Goal: Task Accomplishment & Management: Manage account settings

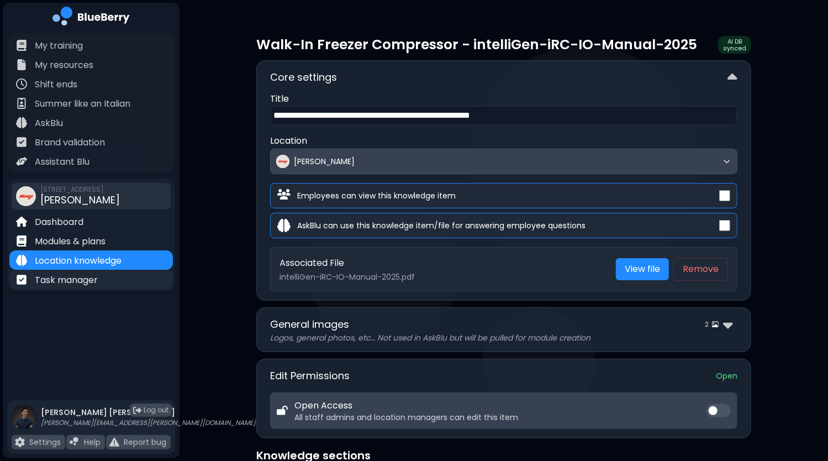
click at [95, 282] on p "Task manager" at bounding box center [66, 279] width 63 height 13
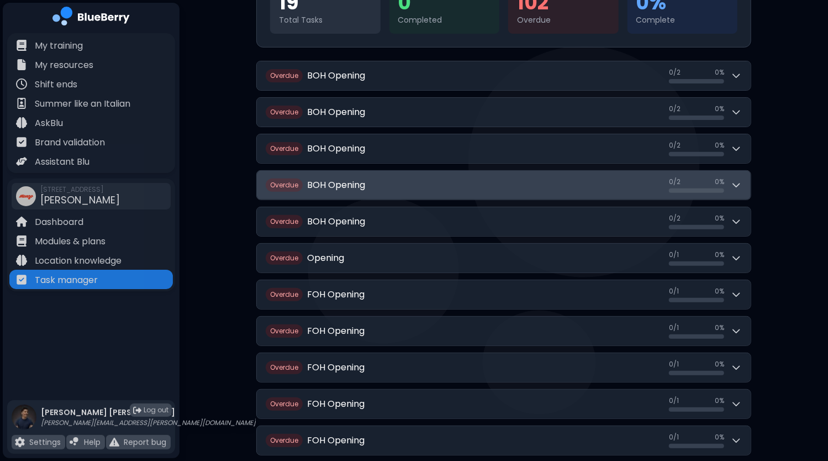
scroll to position [110, 0]
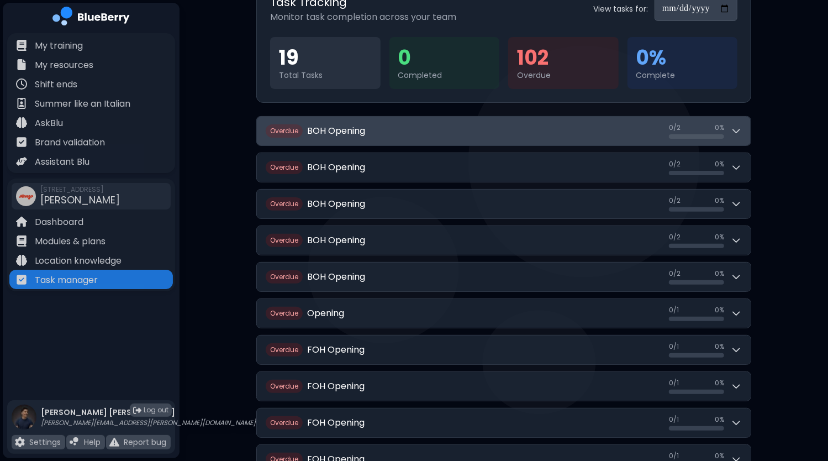
click at [744, 128] on button "Overdue BOH Opening 0 / 2 0 / 2 0 %" at bounding box center [504, 131] width 494 height 29
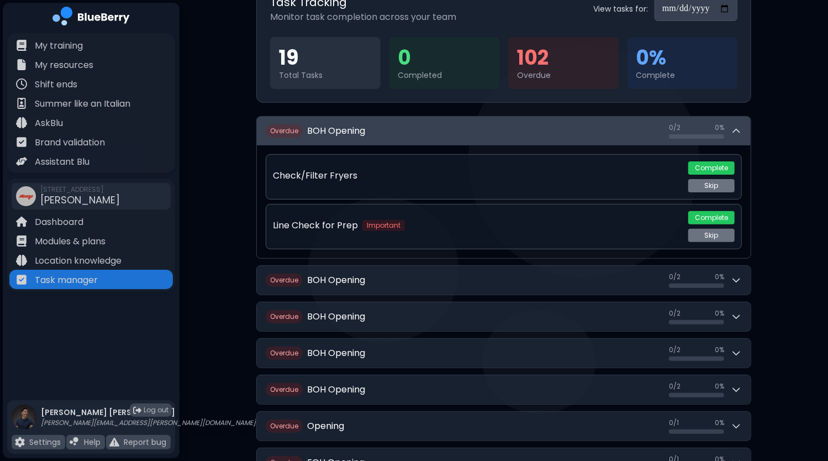
click at [744, 128] on button "Overdue BOH Opening 0 / 2 0 / 2 0 %" at bounding box center [504, 131] width 494 height 29
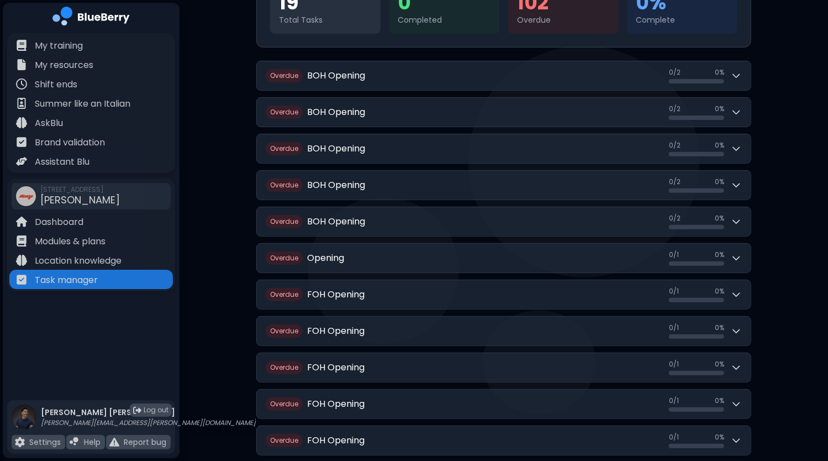
scroll to position [0, 0]
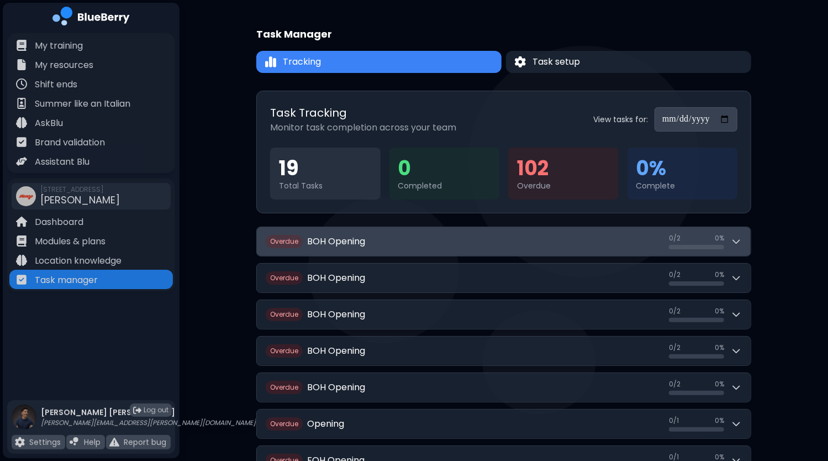
click at [737, 242] on icon at bounding box center [736, 241] width 7 height 3
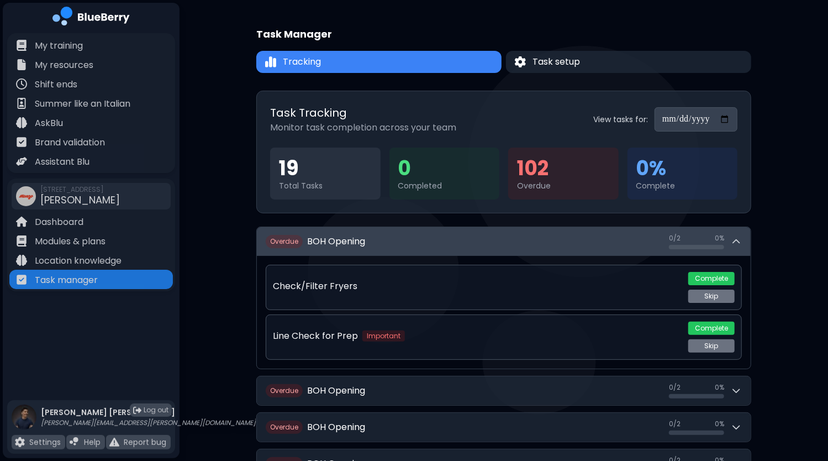
click at [745, 239] on button "Overdue BOH Opening 0 / 2 0 / 2 0 %" at bounding box center [504, 241] width 494 height 29
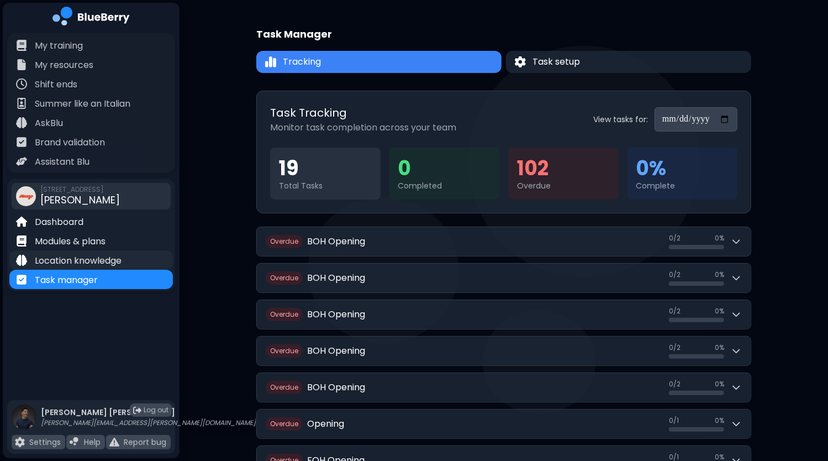
click at [112, 257] on p "Location knowledge" at bounding box center [78, 260] width 87 height 13
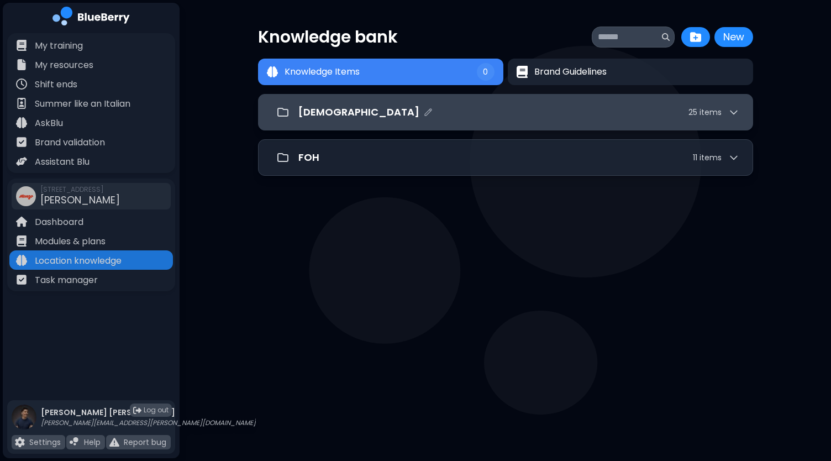
click at [740, 109] on div "[DEMOGRAPHIC_DATA] 25 item s" at bounding box center [505, 112] width 495 height 36
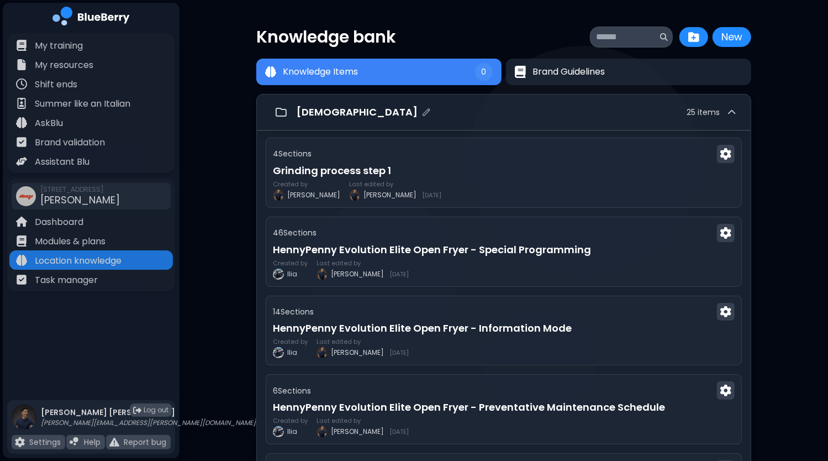
click at [735, 110] on icon at bounding box center [731, 112] width 11 height 11
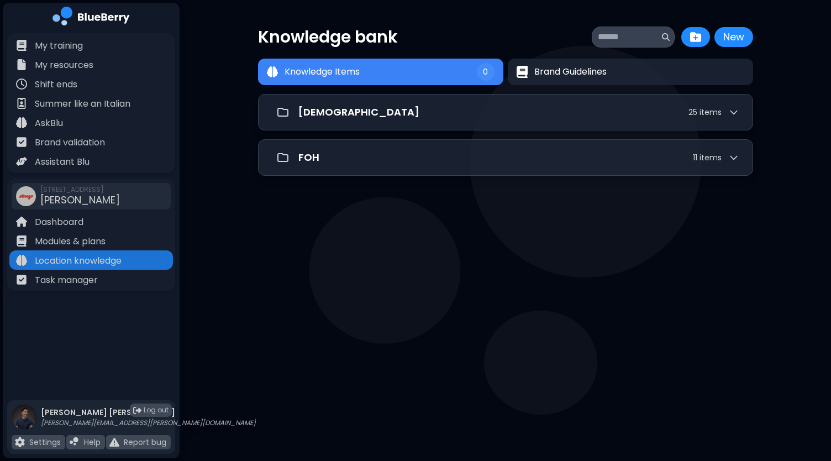
click at [634, 33] on input at bounding box center [629, 36] width 62 height 13
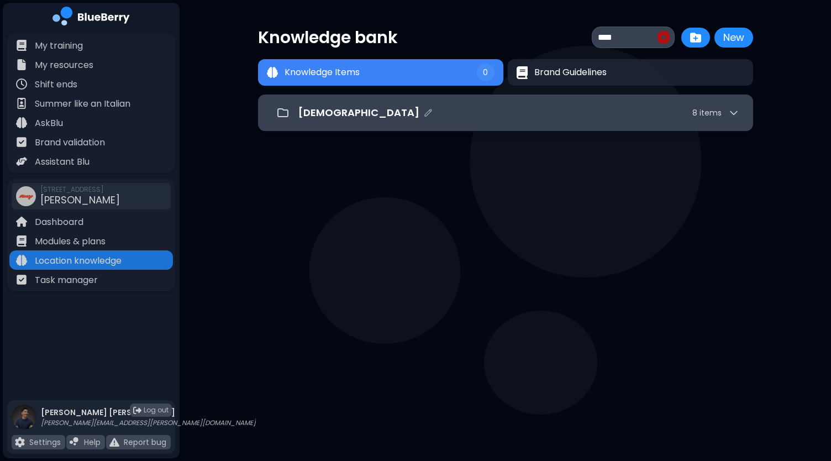
type input "****"
click at [743, 113] on div "[DEMOGRAPHIC_DATA] 8 item s" at bounding box center [505, 112] width 495 height 36
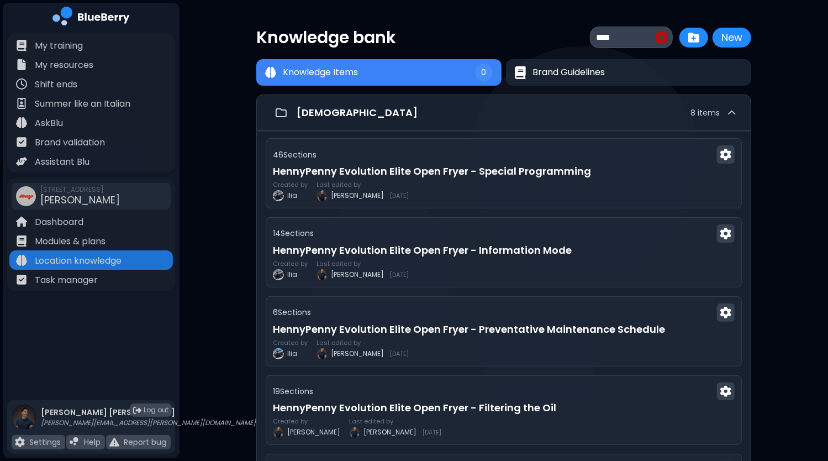
click at [661, 37] on img at bounding box center [662, 37] width 12 height 14
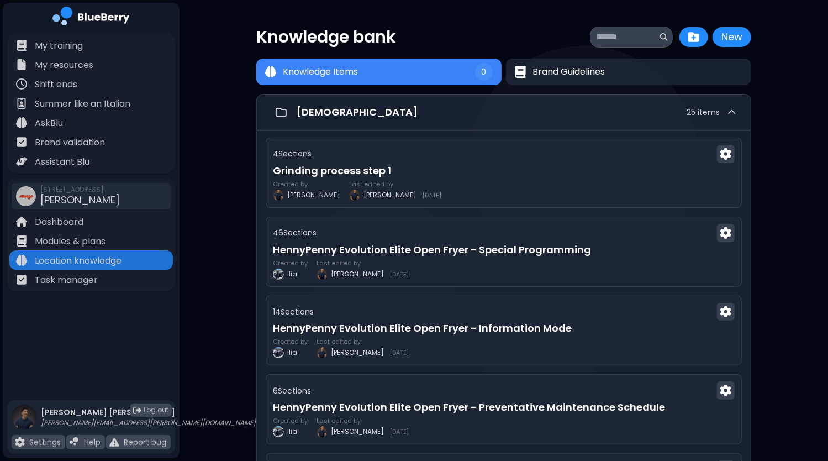
click at [630, 39] on input at bounding box center [627, 36] width 62 height 13
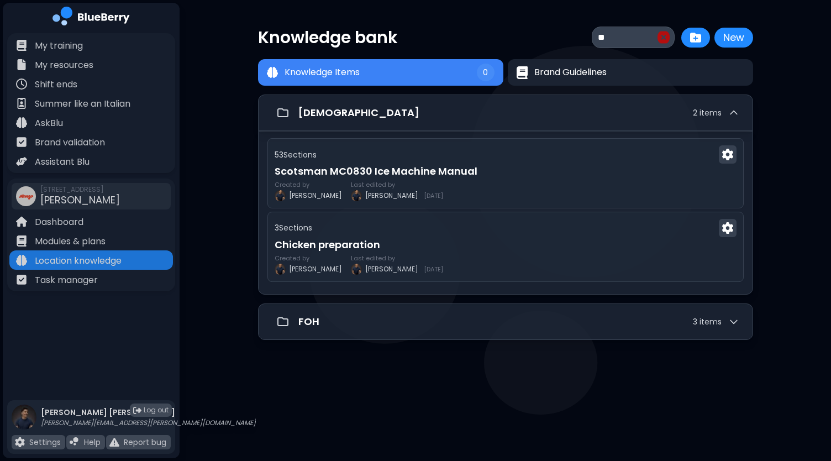
type input "*"
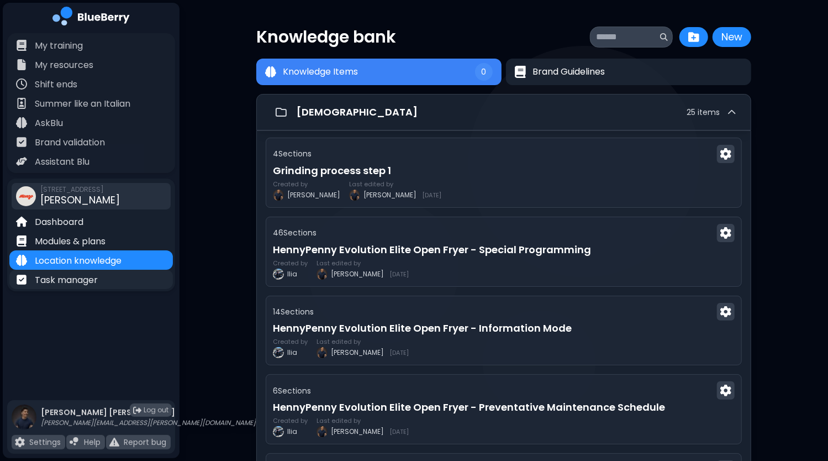
click at [75, 276] on p "Task manager" at bounding box center [66, 279] width 63 height 13
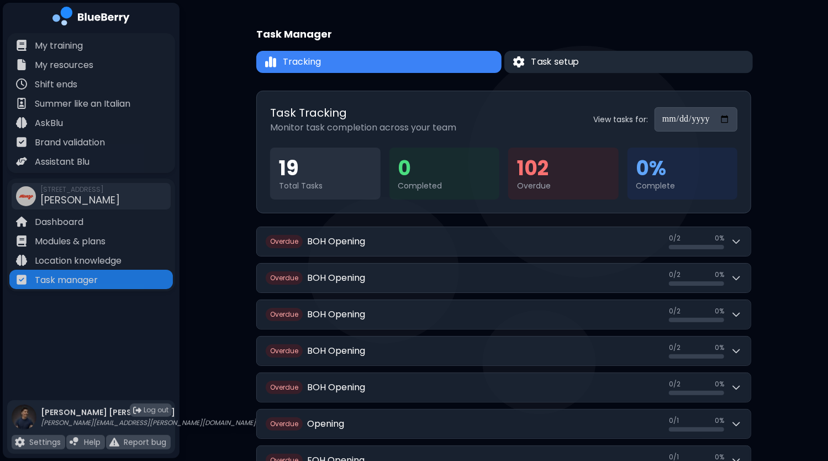
click at [565, 66] on span "Task setup" at bounding box center [555, 61] width 48 height 13
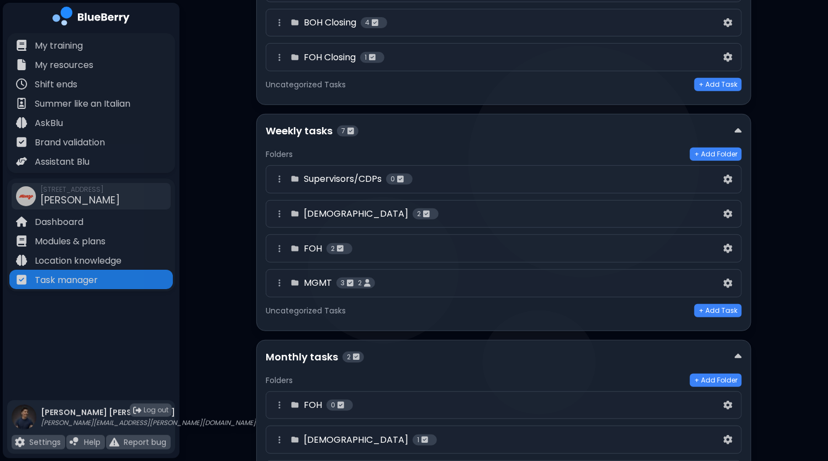
scroll to position [276, 0]
click at [629, 177] on div "Supervisors/CDPs 0" at bounding box center [497, 177] width 448 height 13
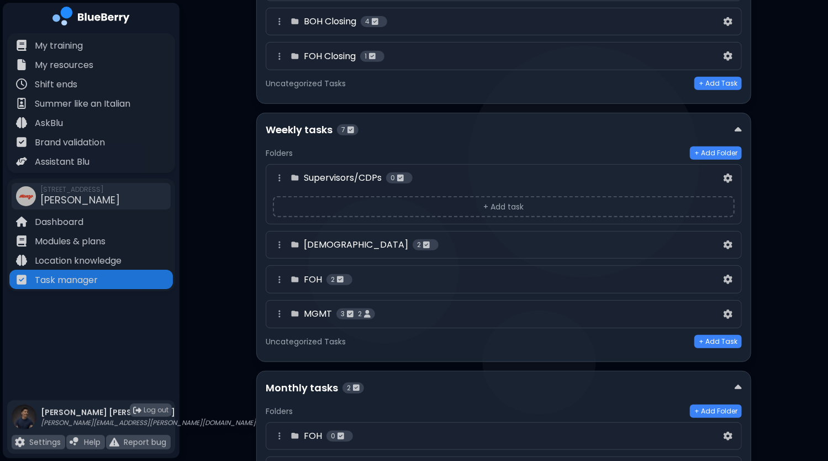
click at [524, 202] on button "+ Add task" at bounding box center [504, 206] width 462 height 21
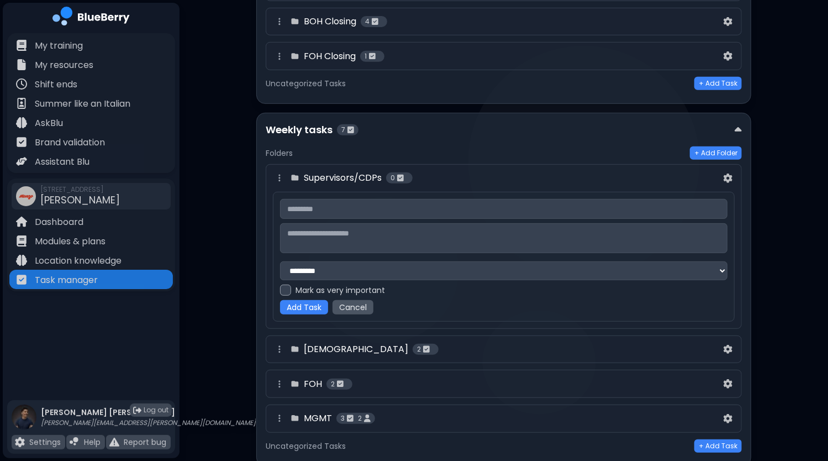
click at [429, 343] on div "[DEMOGRAPHIC_DATA] 2" at bounding box center [497, 348] width 448 height 13
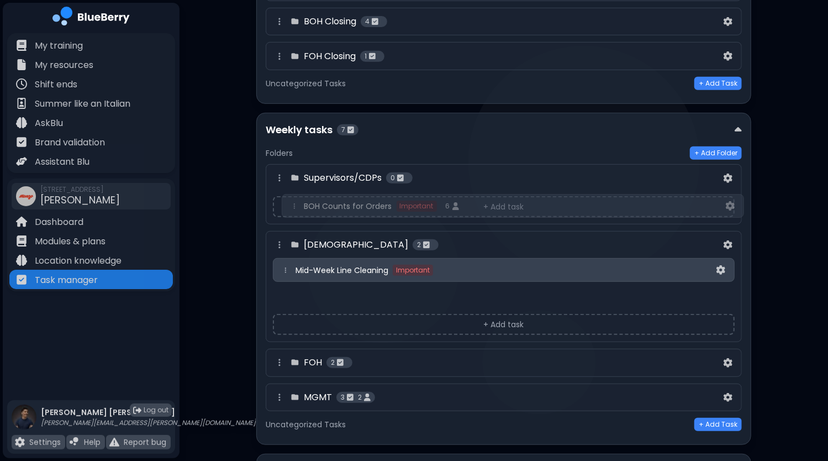
drag, startPoint x: 282, startPoint y: 293, endPoint x: 291, endPoint y: 202, distance: 91.6
click at [291, 202] on div "Supervisors/CDPs 0 + Add task BOH 2 Mid-Week Line Cleaning Important BOH Counts…" at bounding box center [504, 287] width 476 height 247
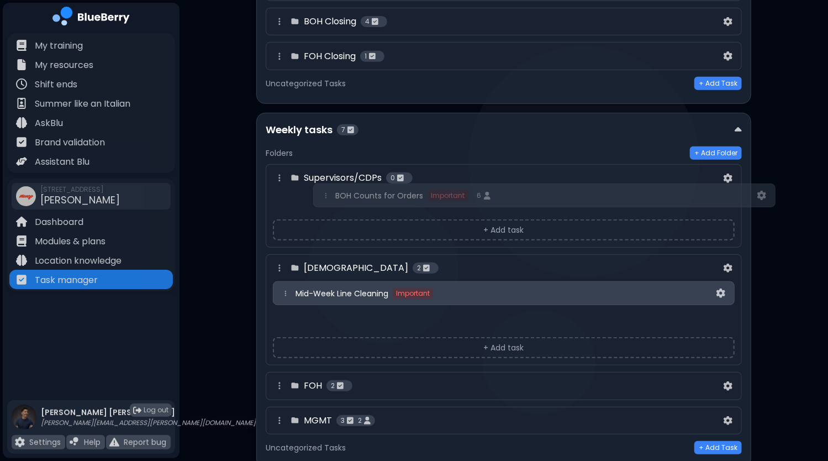
drag, startPoint x: 283, startPoint y: 294, endPoint x: 325, endPoint y: 192, distance: 111.0
click at [325, 192] on div "Supervisors/CDPs 0 + Add task BOH 2 Mid-Week Line Cleaning Important BOH Counts…" at bounding box center [504, 299] width 476 height 270
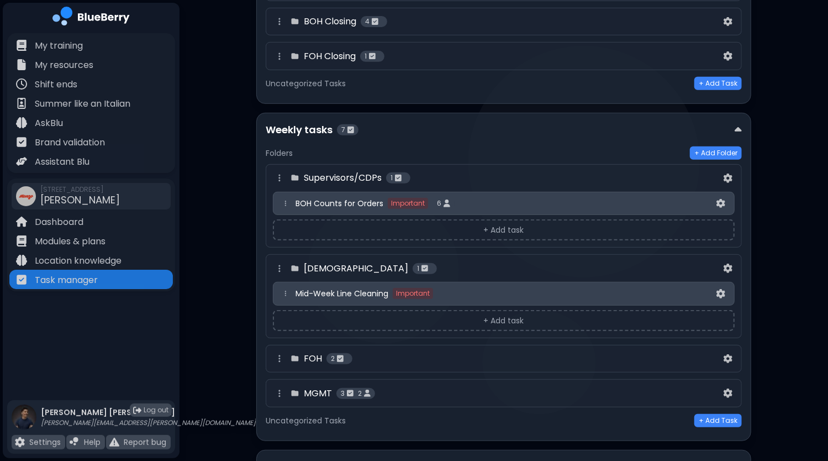
click at [397, 174] on img at bounding box center [398, 178] width 7 height 8
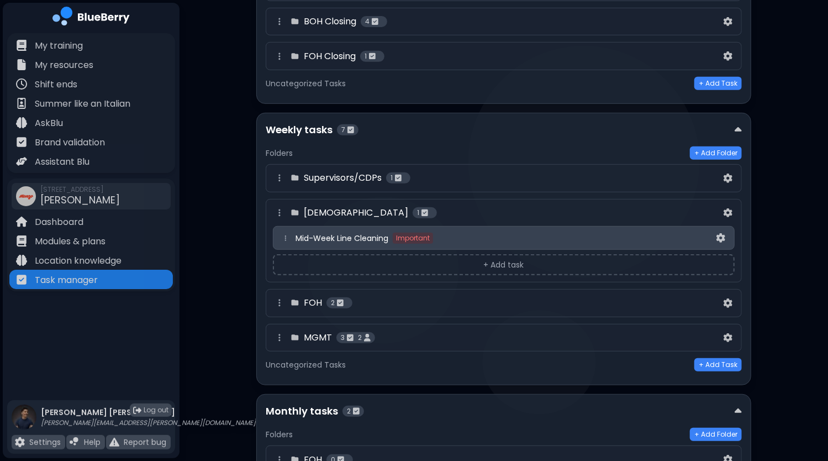
click at [398, 174] on img at bounding box center [398, 178] width 7 height 8
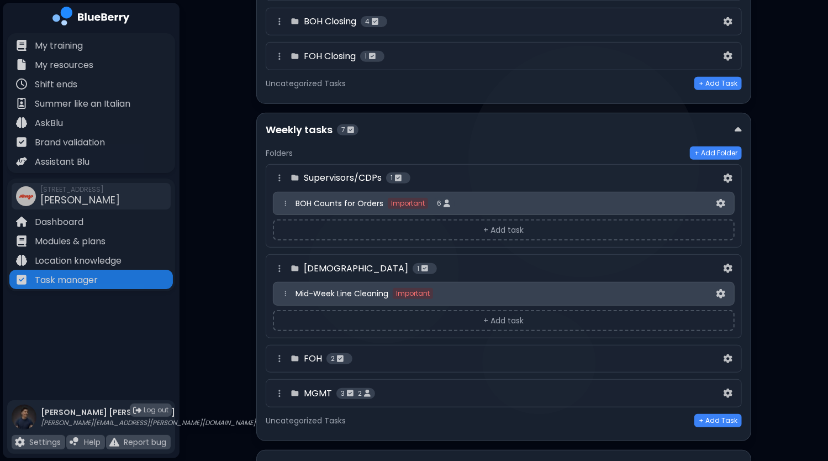
click at [515, 393] on div "MGMT 3 2" at bounding box center [497, 393] width 448 height 13
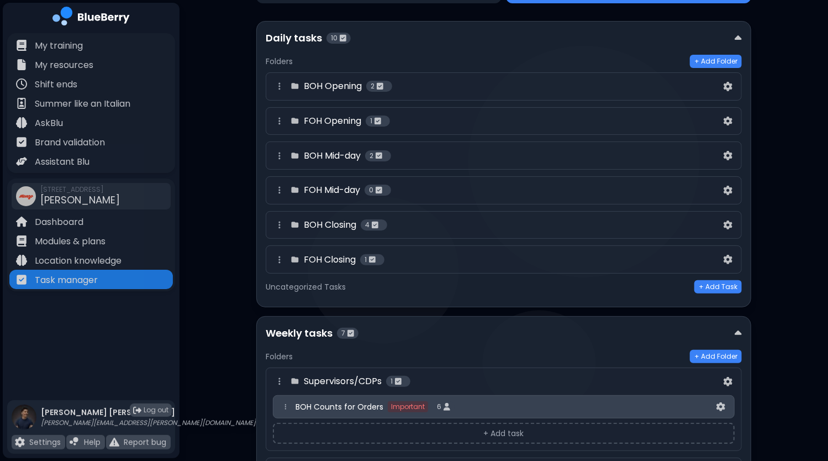
scroll to position [0, 0]
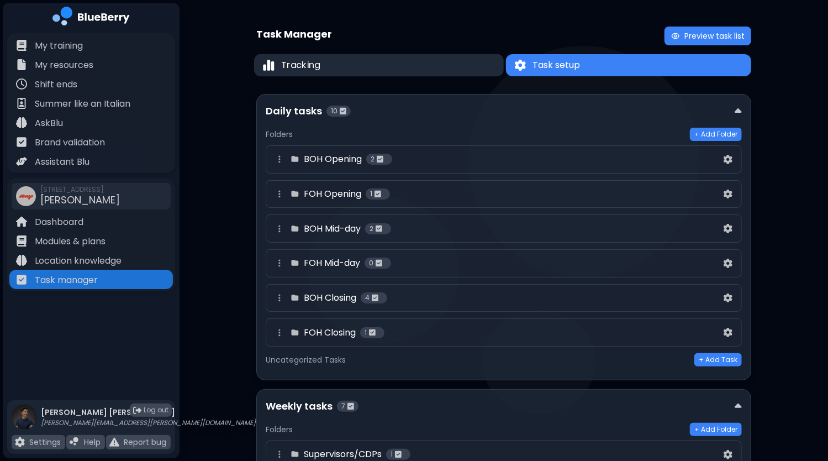
click at [428, 66] on button "Tracking" at bounding box center [379, 65] width 250 height 23
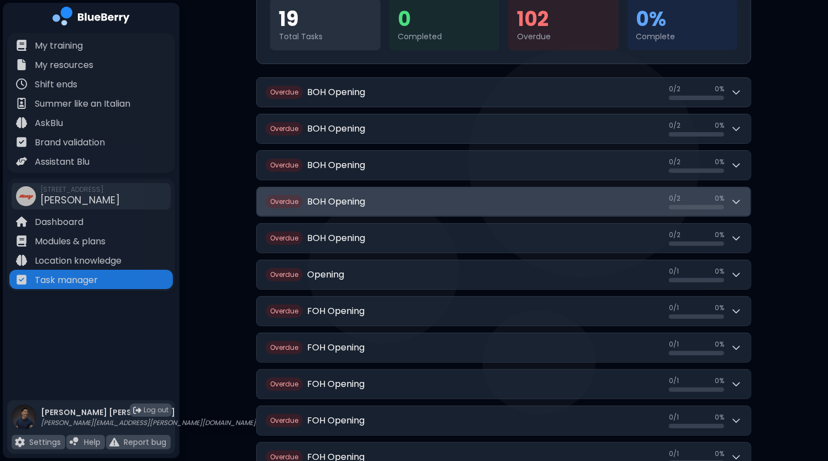
scroll to position [166, 0]
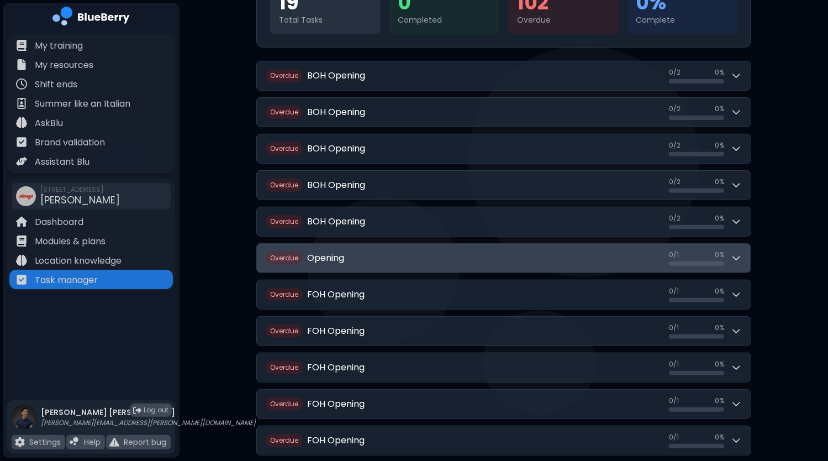
click at [566, 256] on button "Overdue Opening 0 / 1 0 / 1 0 %" at bounding box center [504, 258] width 494 height 29
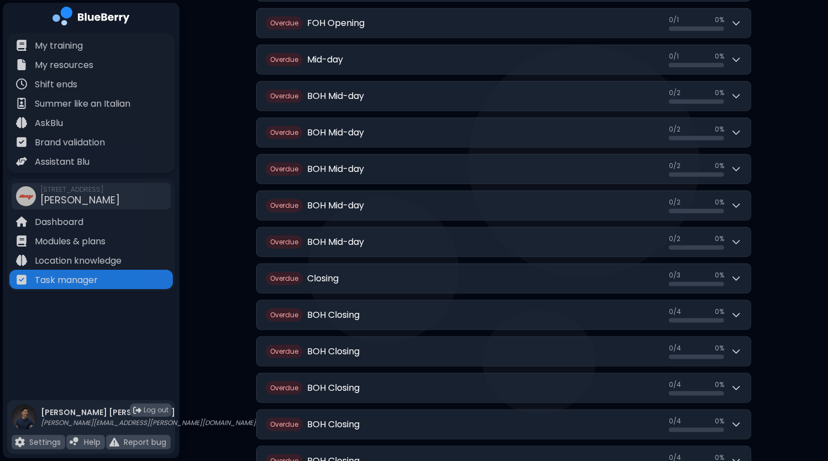
scroll to position [663, 0]
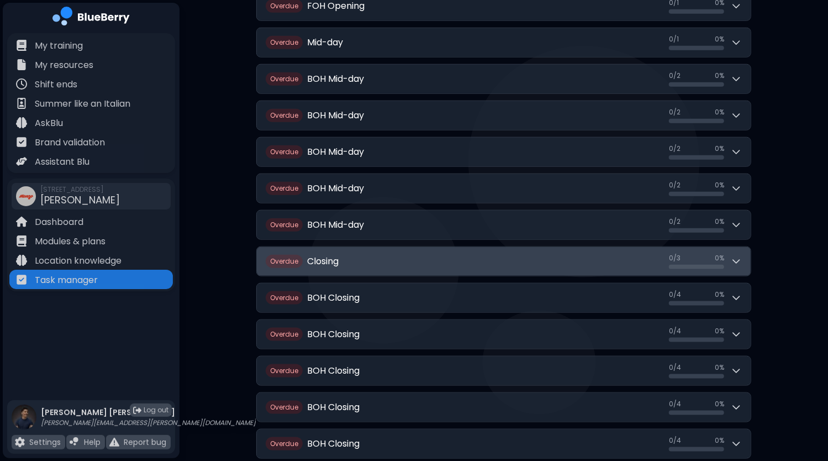
click at [461, 256] on button "Overdue Closing 0 / 3 0 / 3 0 %" at bounding box center [504, 261] width 494 height 29
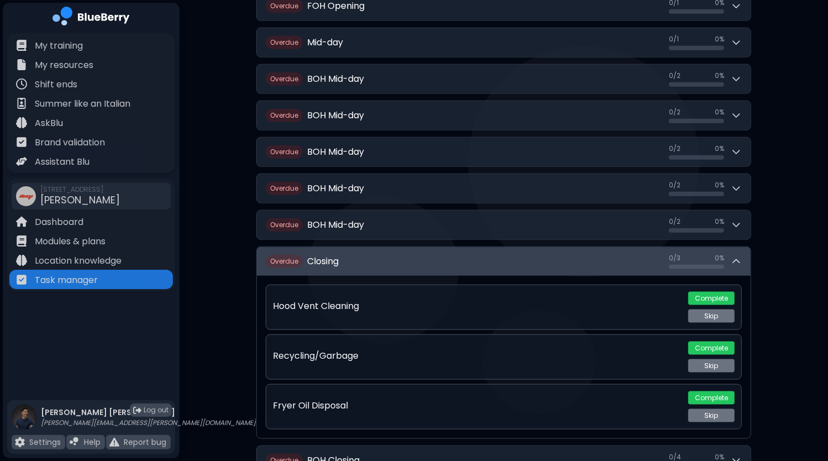
click at [487, 256] on button "Overdue Closing 0 / 3 0 / 3 0 %" at bounding box center [504, 261] width 494 height 29
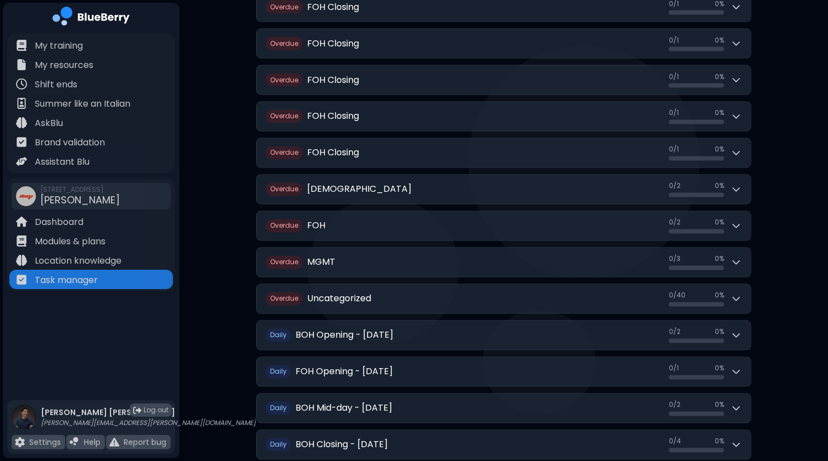
scroll to position [1160, 0]
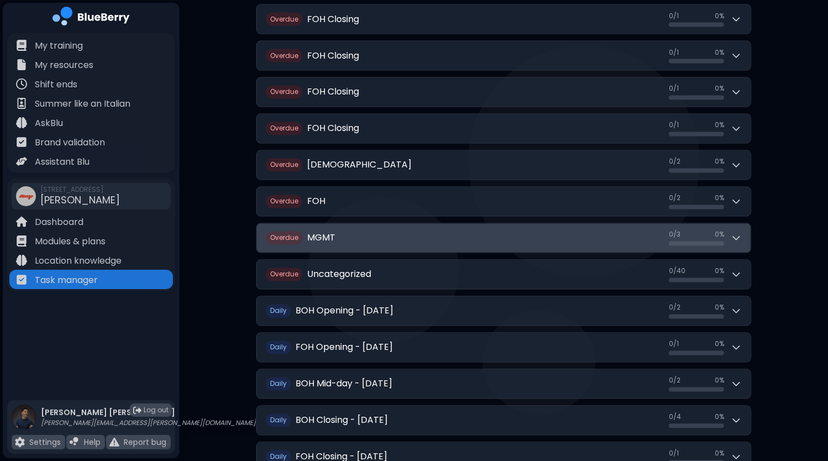
click at [469, 224] on button "Overdue MGMT 0 / 3 0 / 3 0 %" at bounding box center [504, 238] width 494 height 29
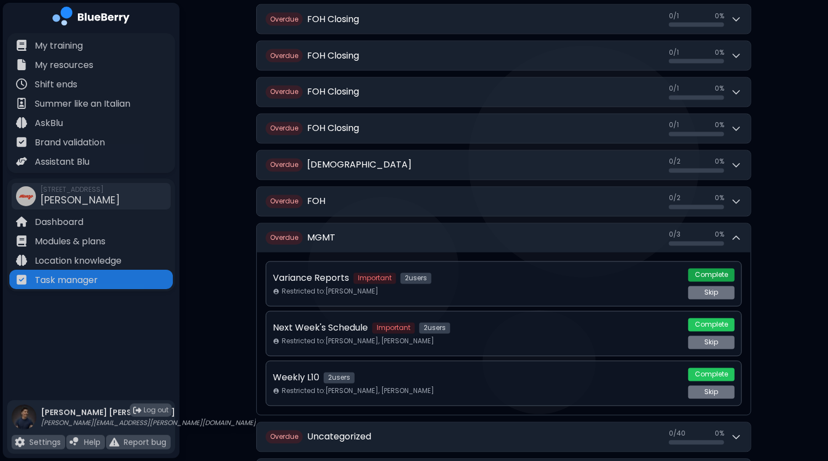
click at [707, 268] on button "Complete" at bounding box center [711, 274] width 46 height 13
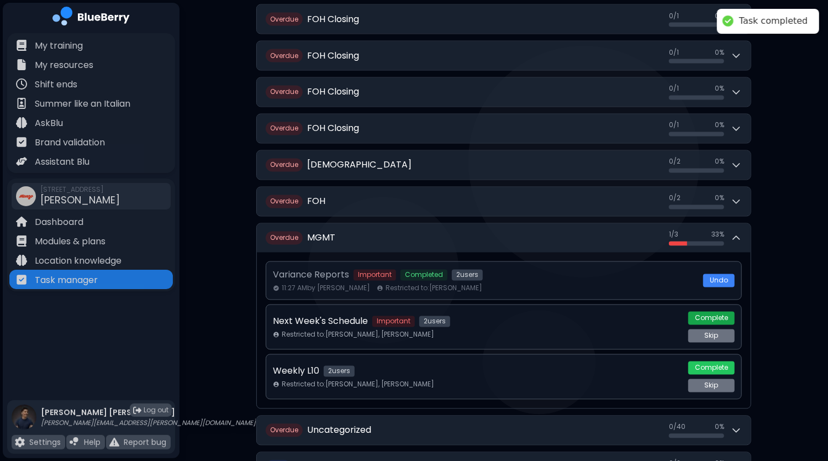
click at [701, 312] on button "Complete" at bounding box center [711, 318] width 46 height 13
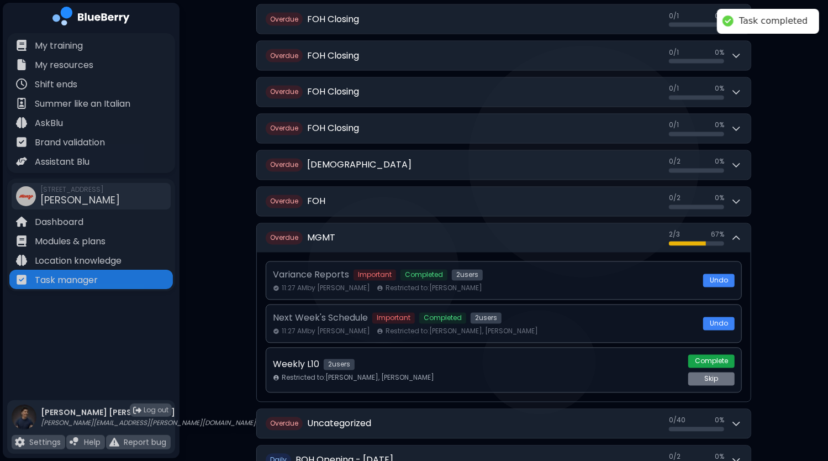
click at [710, 355] on button "Complete" at bounding box center [711, 361] width 46 height 13
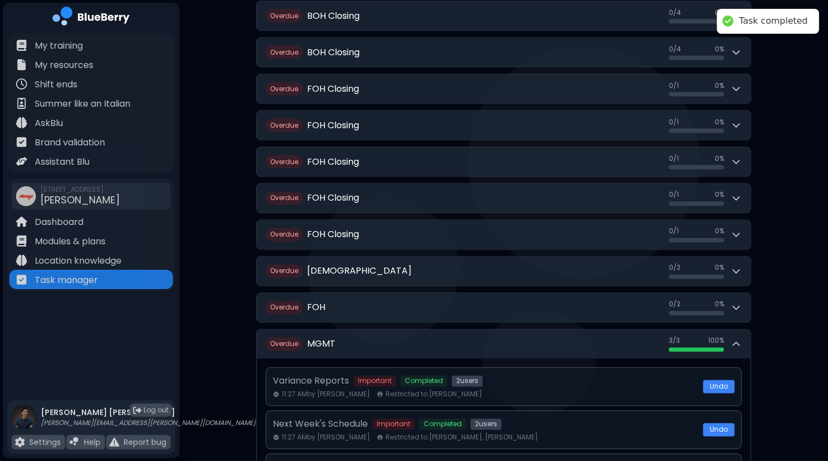
scroll to position [1049, 0]
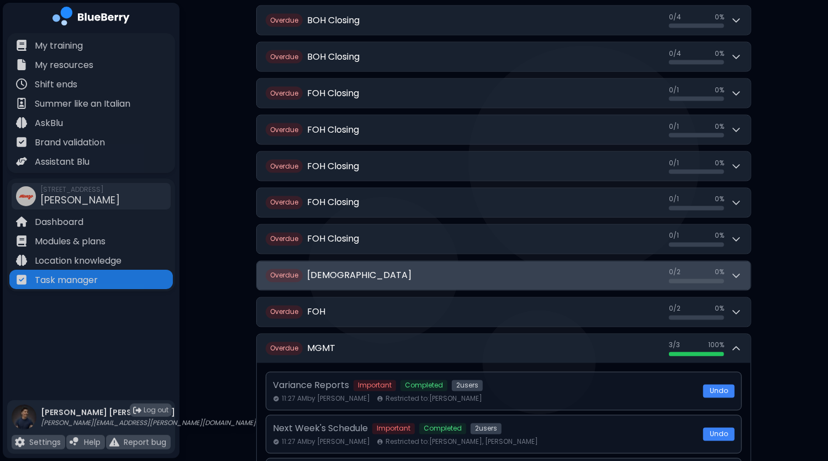
click at [438, 265] on button "Overdue BOH 0 / 2 0 / 2 0 %" at bounding box center [504, 275] width 494 height 29
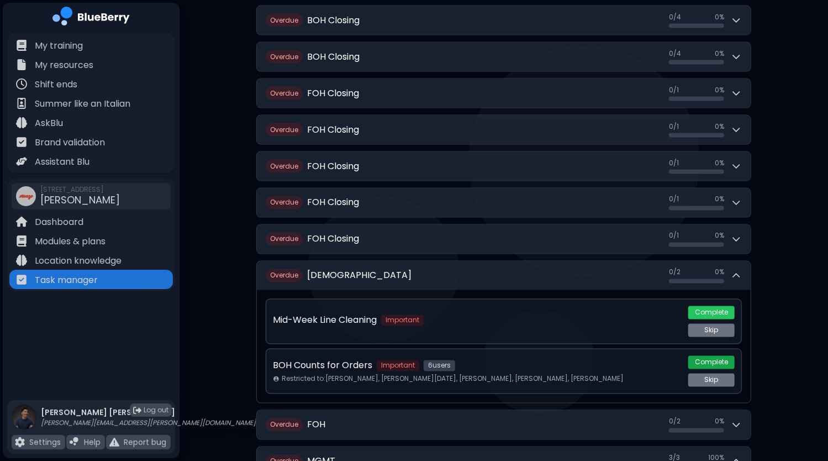
click at [705, 356] on button "Complete" at bounding box center [711, 362] width 46 height 13
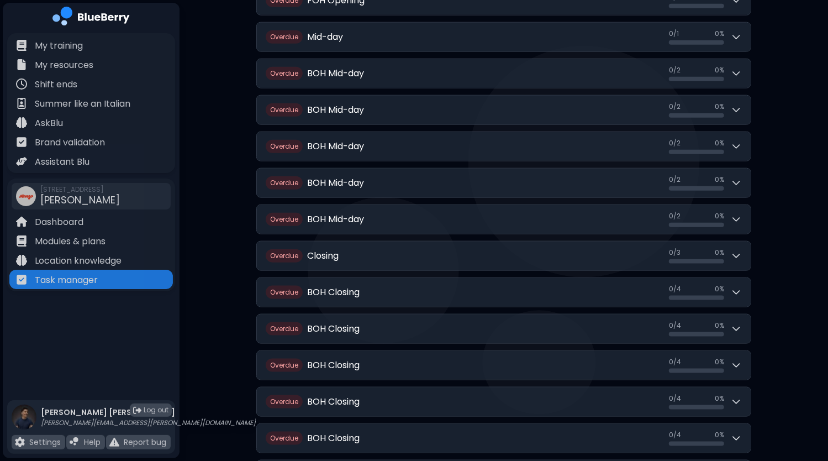
scroll to position [663, 0]
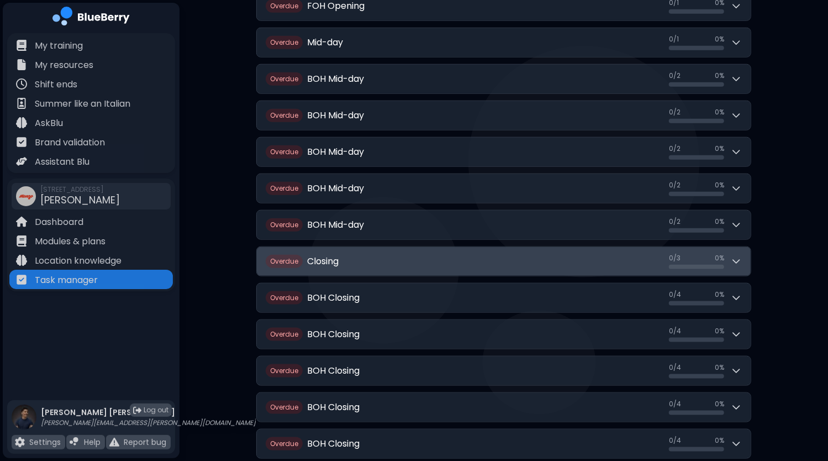
click at [450, 261] on button "Overdue Closing 0 / 3 0 / 3 0 %" at bounding box center [504, 261] width 494 height 29
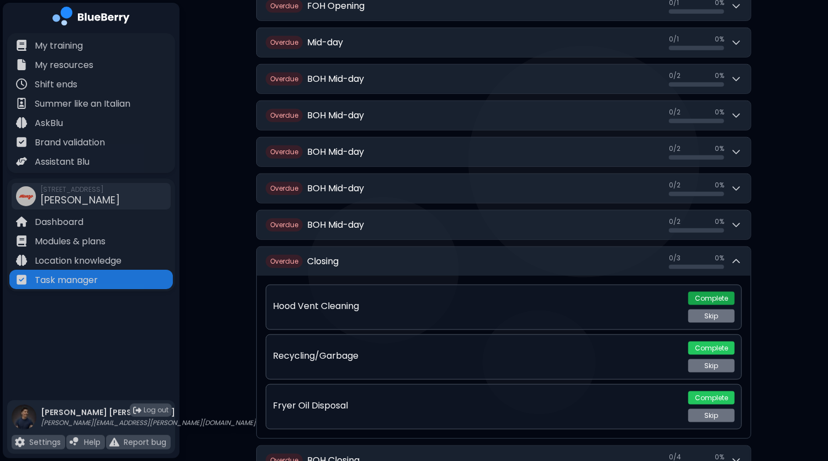
click at [710, 292] on button "Complete" at bounding box center [711, 298] width 46 height 13
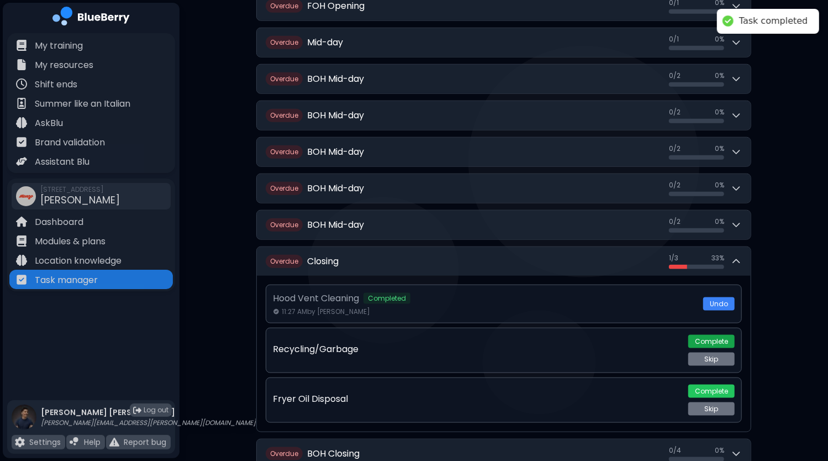
click at [706, 335] on button "Complete" at bounding box center [711, 341] width 46 height 13
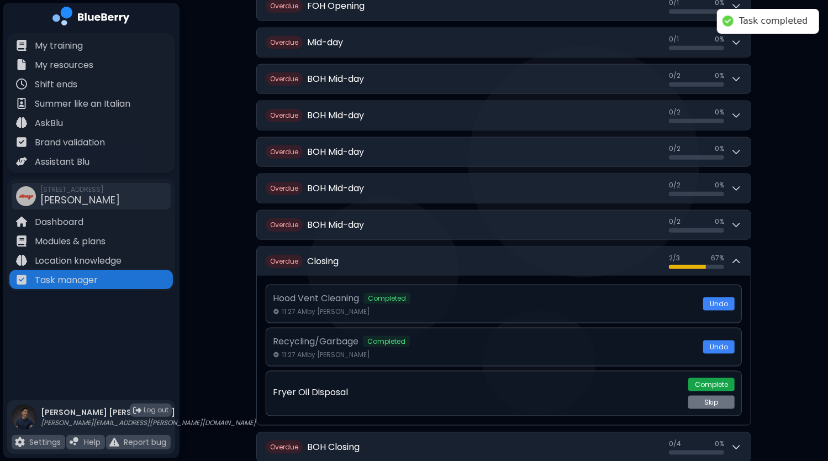
click at [706, 378] on button "Complete" at bounding box center [711, 384] width 46 height 13
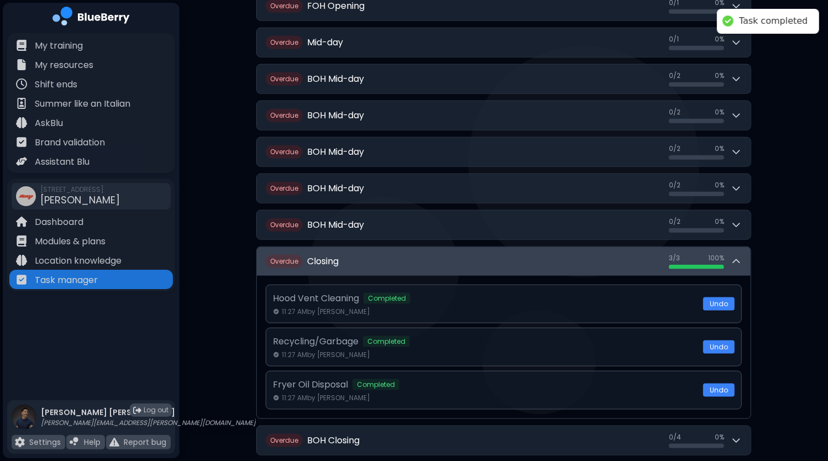
click at [525, 257] on button "Overdue Closing 3 / 3 3 / 3 100 %" at bounding box center [504, 261] width 494 height 29
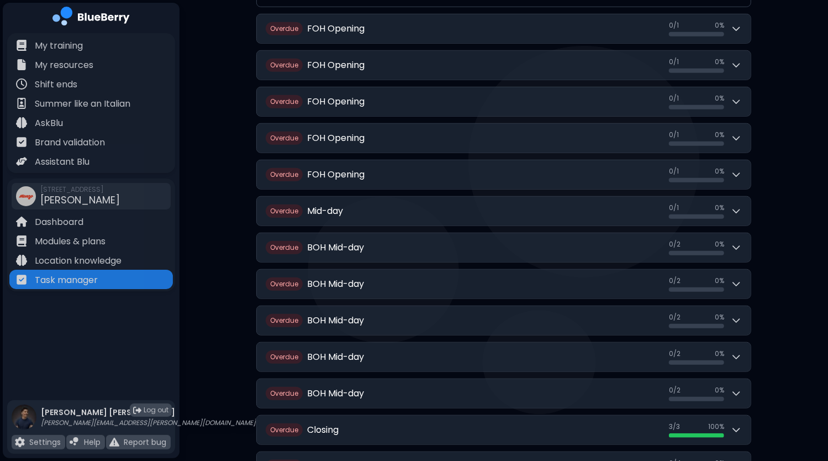
scroll to position [497, 0]
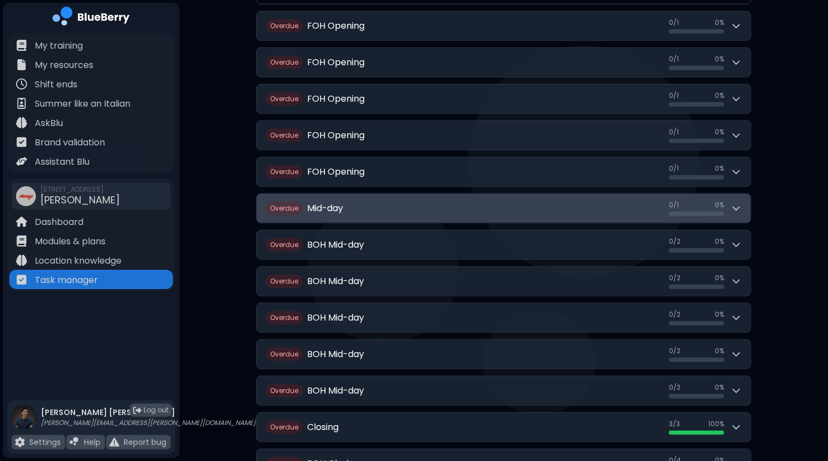
click at [492, 206] on button "Overdue Mid-day 0 / 1 0 / 1 0 %" at bounding box center [504, 208] width 494 height 29
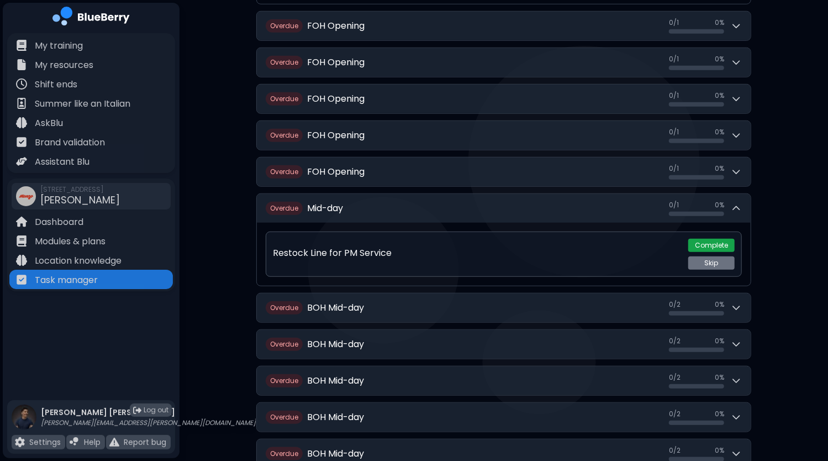
click at [701, 242] on button "Complete" at bounding box center [711, 245] width 46 height 13
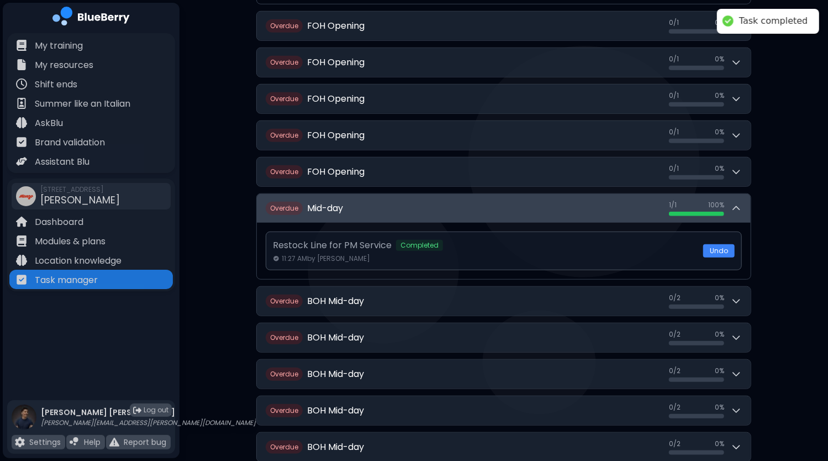
click at [436, 200] on button "Overdue Mid-day 1 / 1 1 / 1 100 %" at bounding box center [504, 208] width 494 height 29
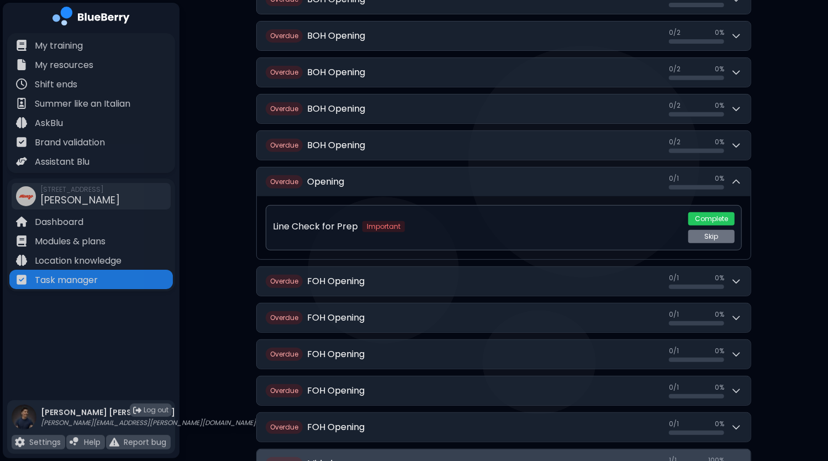
scroll to position [221, 0]
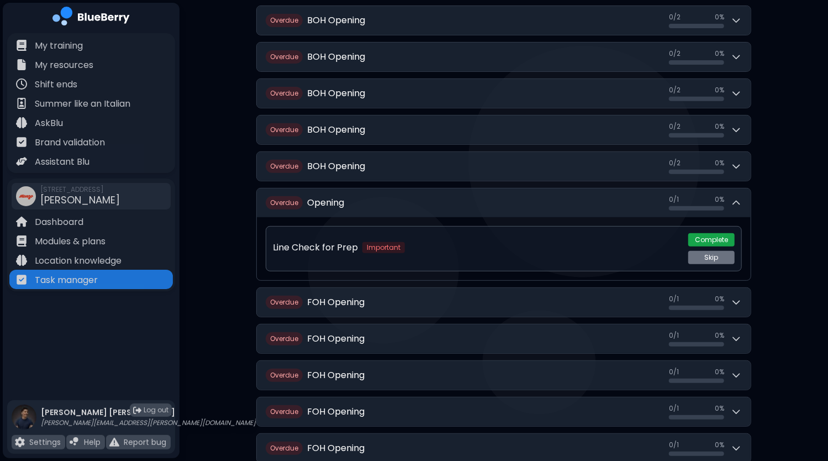
click at [706, 237] on button "Complete" at bounding box center [711, 239] width 46 height 13
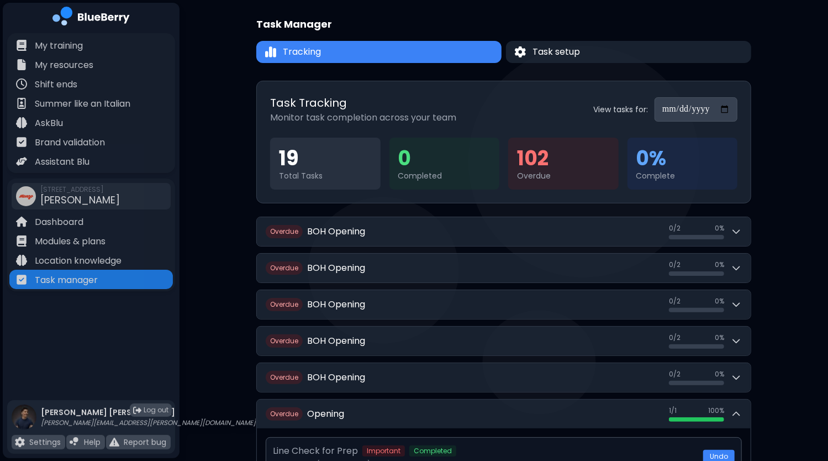
scroll to position [0, 0]
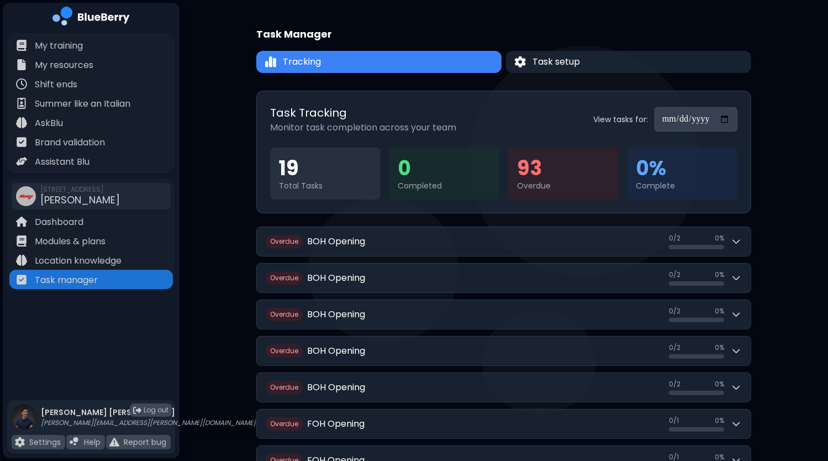
click at [722, 118] on input "**********" at bounding box center [696, 119] width 83 height 24
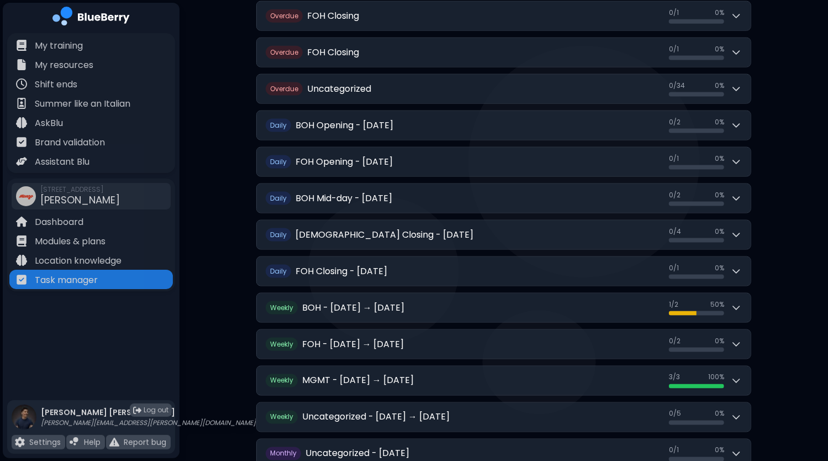
scroll to position [904, 0]
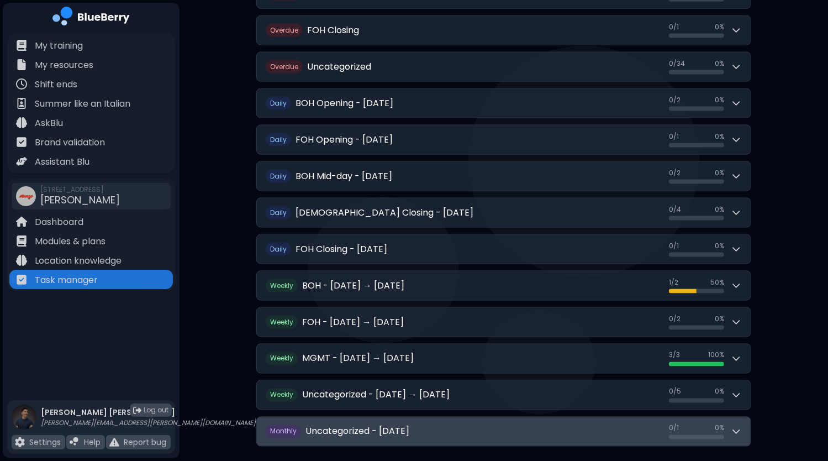
click at [409, 425] on h2 "Uncategorized - August 2025" at bounding box center [357, 431] width 104 height 13
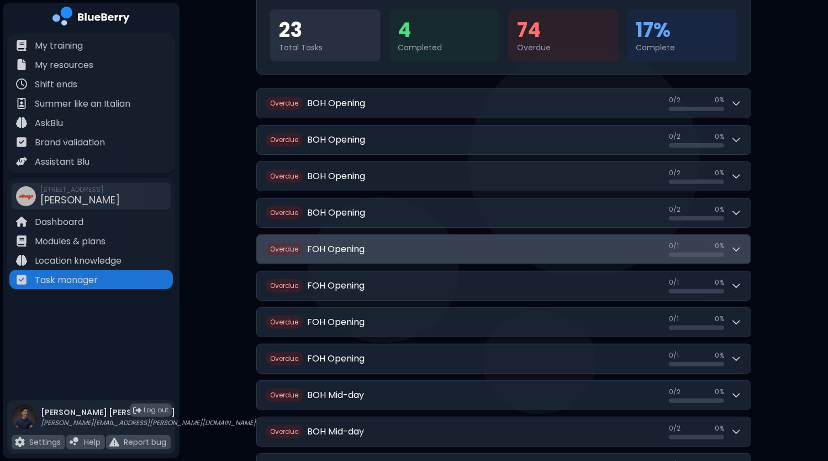
scroll to position [0, 0]
